Goal: Task Accomplishment & Management: Manage account settings

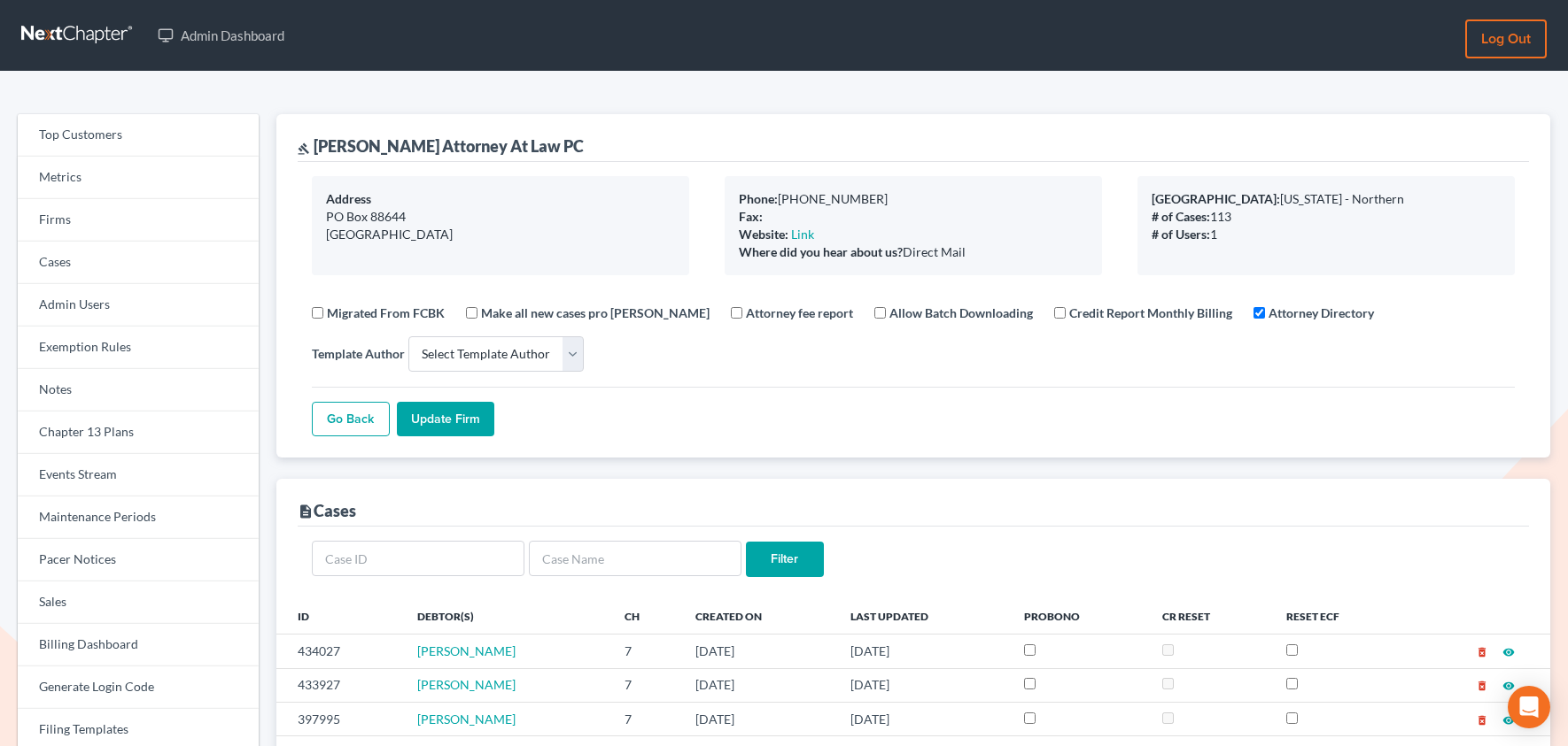
select select
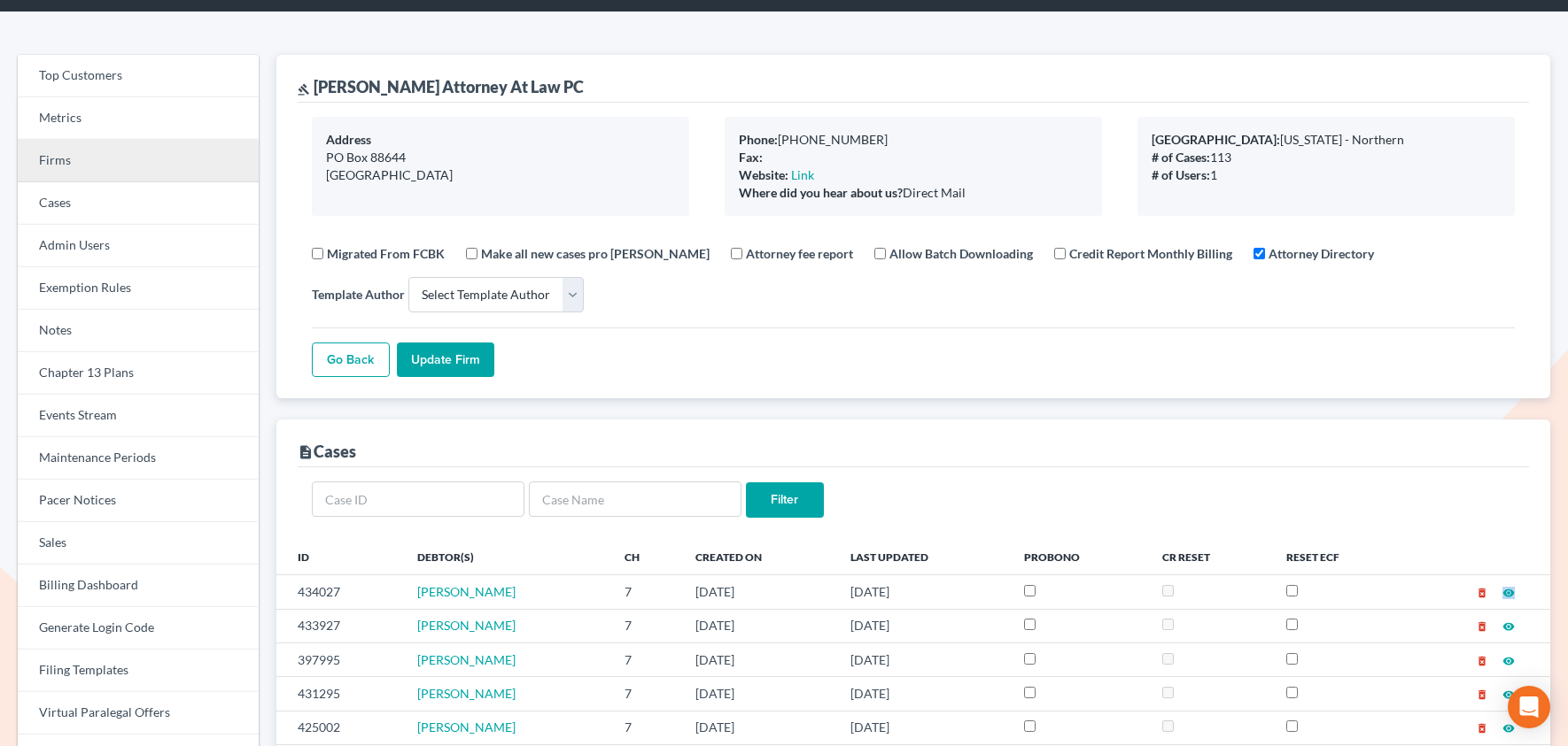
click at [45, 149] on link "Firms" at bounding box center [137, 162] width 241 height 43
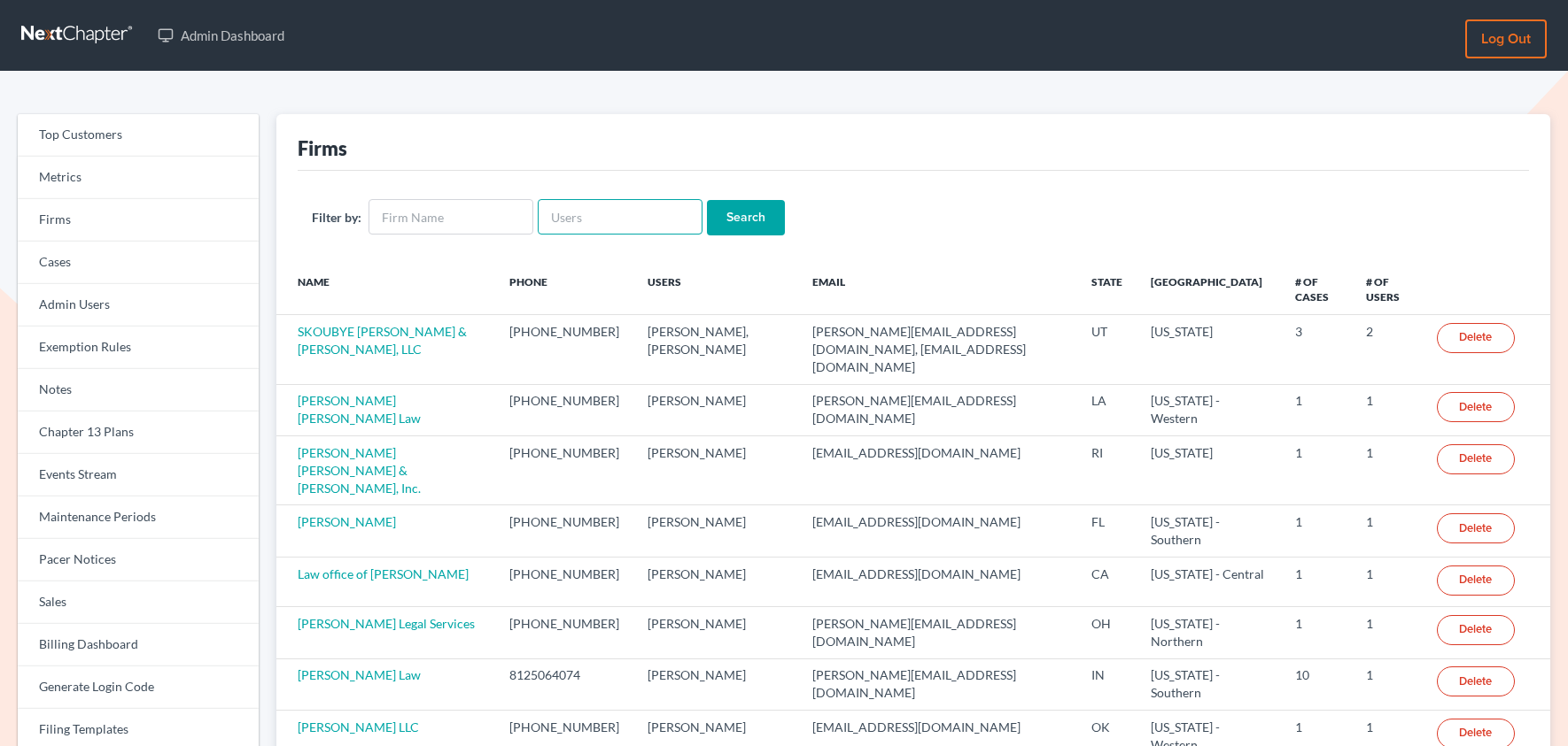
click at [583, 218] on input "text" at bounding box center [620, 217] width 165 height 35
type input "[PERSON_NAME]"
click at [707, 200] on input "Search" at bounding box center [746, 217] width 78 height 35
